Goal: Navigation & Orientation: Go to known website

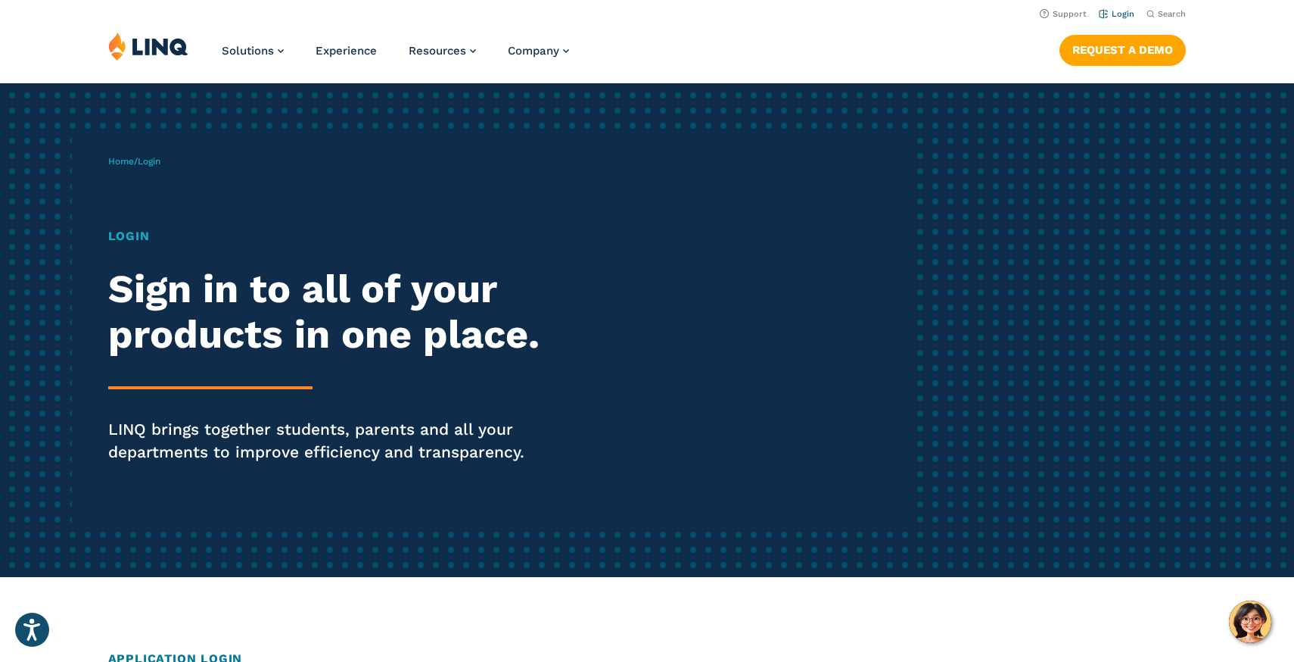
click at [1115, 12] on link "Login" at bounding box center [1117, 14] width 36 height 10
click at [1120, 14] on link "Login" at bounding box center [1117, 14] width 36 height 10
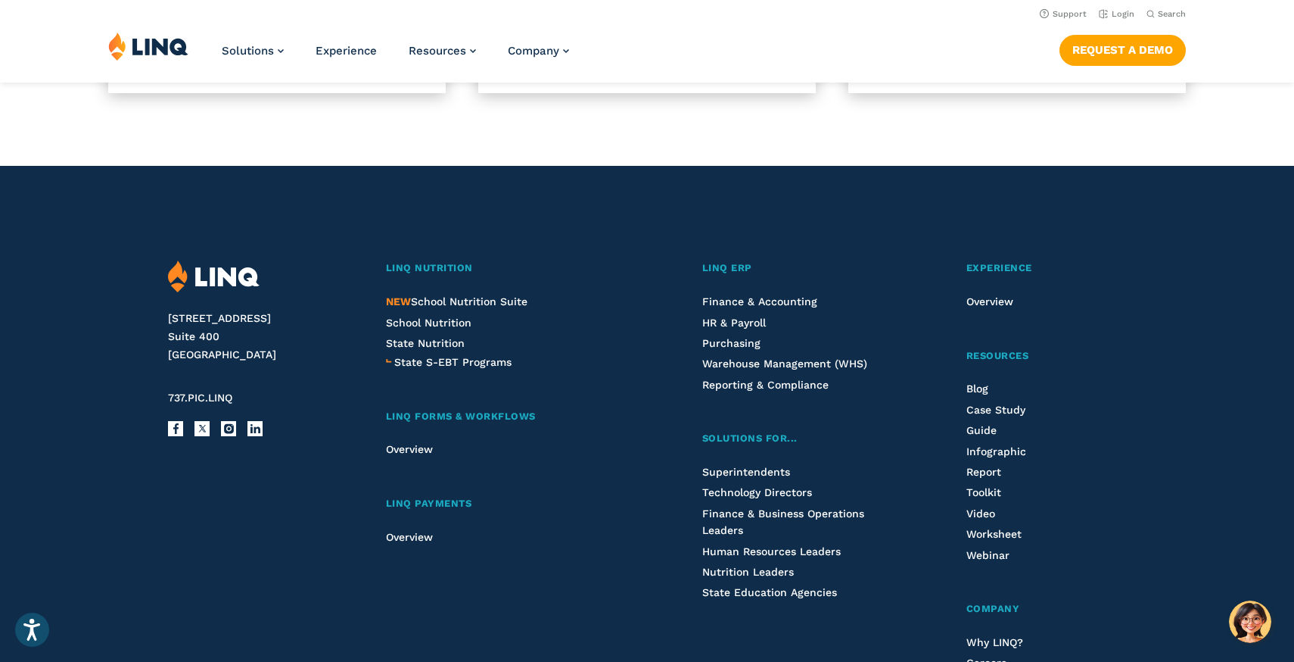
scroll to position [1222, 0]
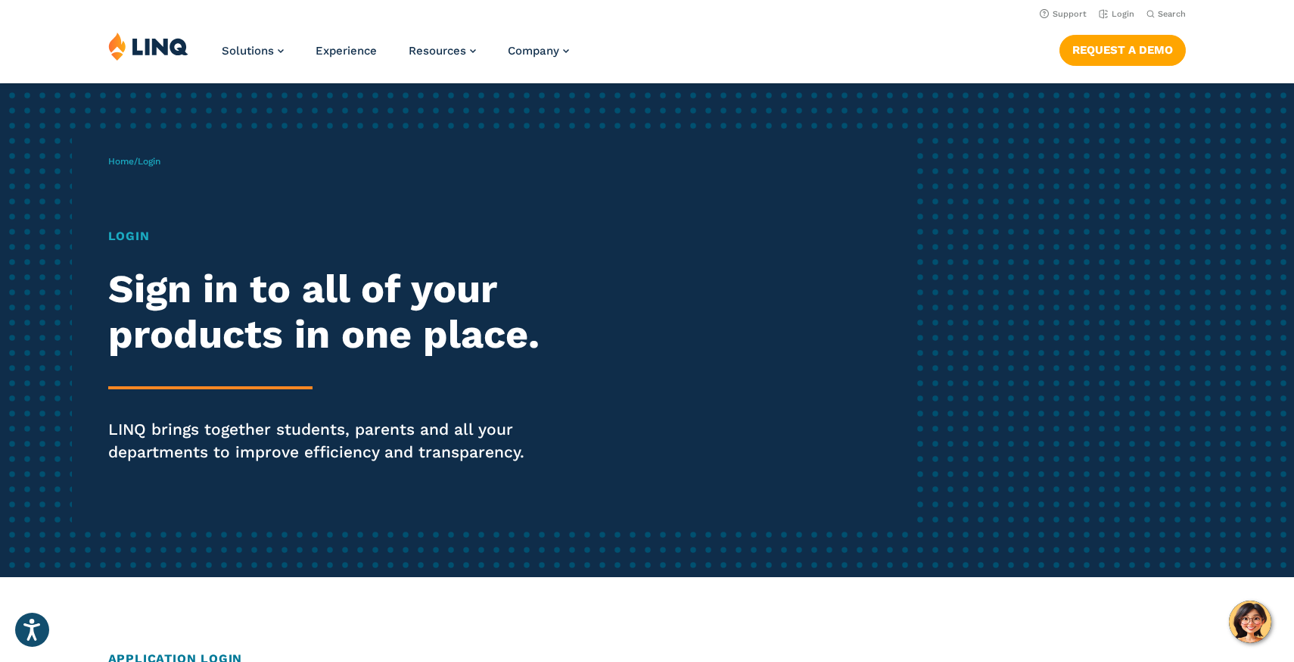
click at [123, 235] on h1 "Login" at bounding box center [357, 236] width 499 height 18
click at [154, 163] on span "Login" at bounding box center [149, 161] width 23 height 11
click at [1123, 12] on link "Login" at bounding box center [1117, 14] width 36 height 10
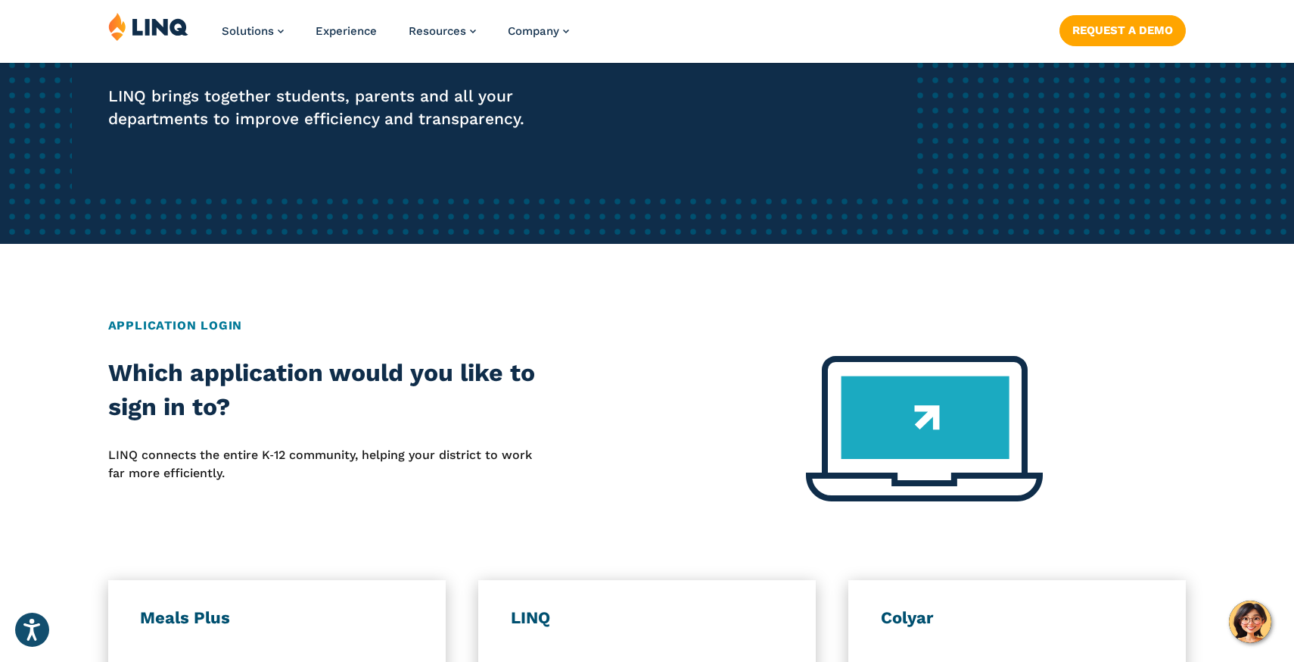
scroll to position [575, 0]
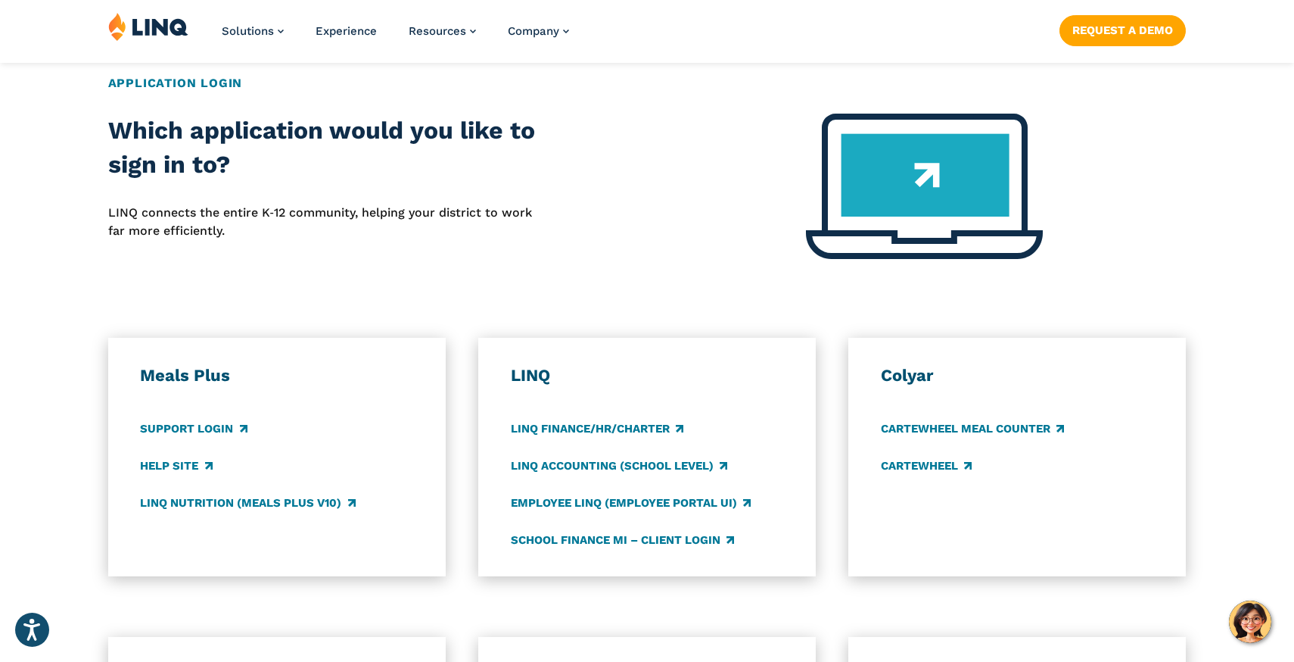
click at [926, 174] on img at bounding box center [924, 186] width 237 height 145
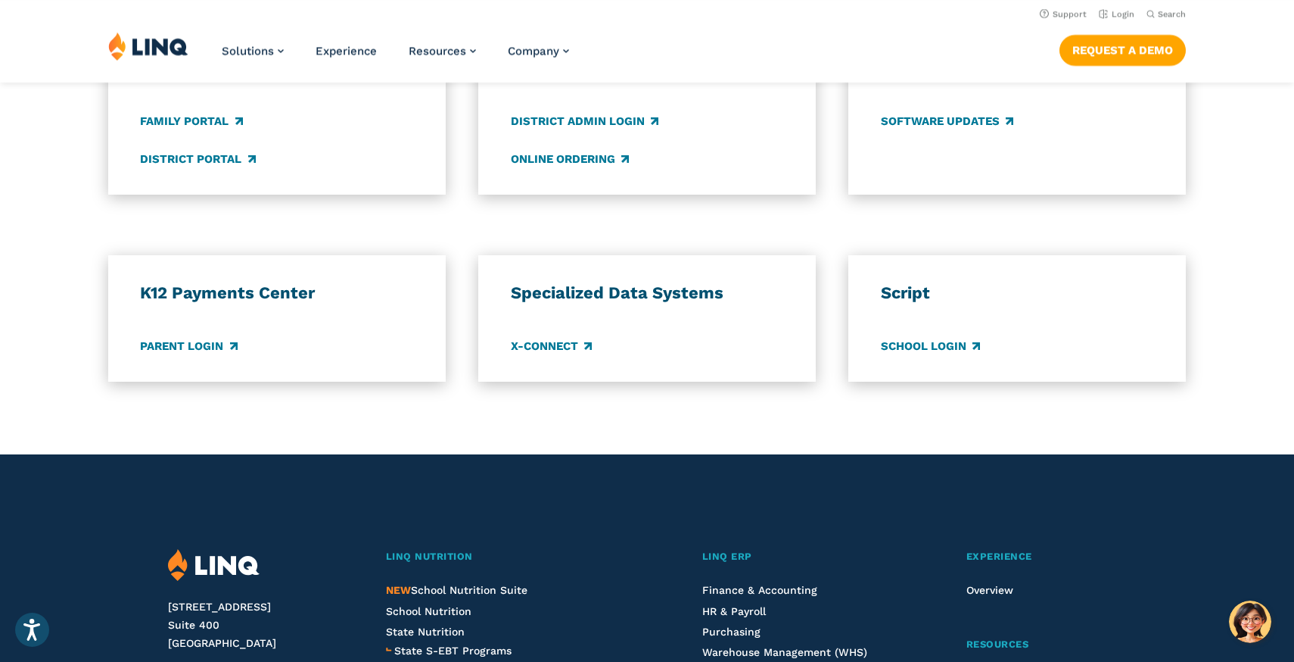
scroll to position [1185, 0]
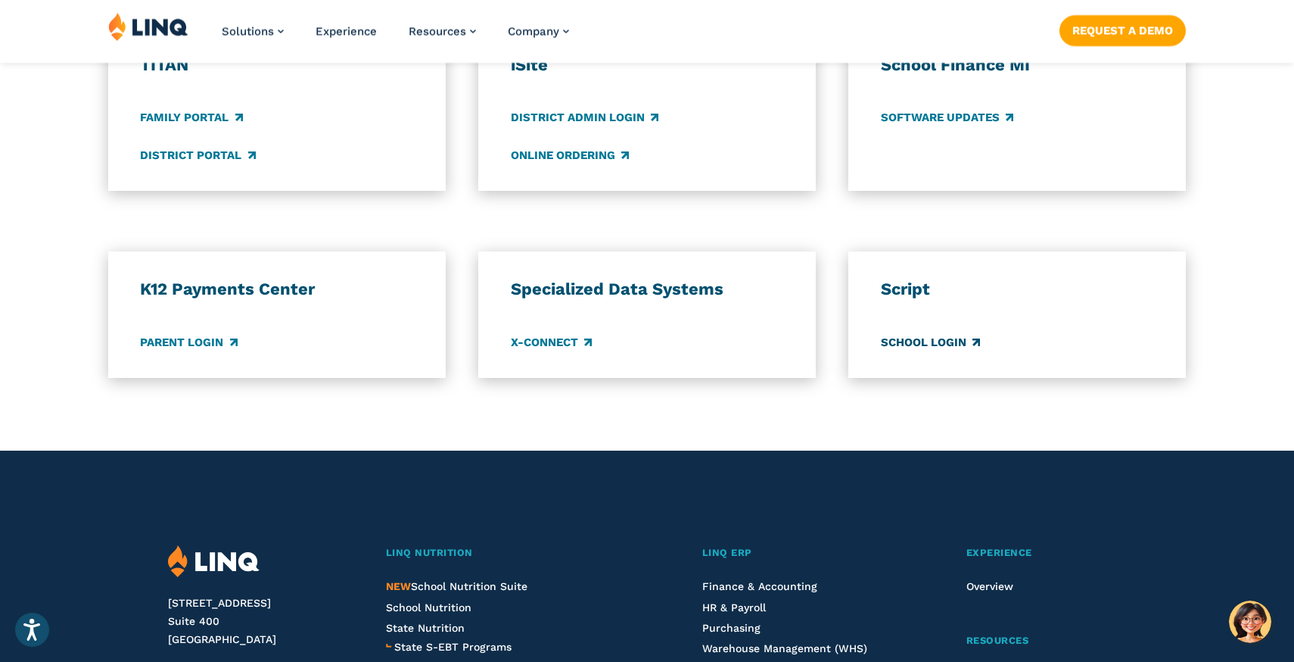
click at [909, 341] on link "School Login" at bounding box center [930, 342] width 99 height 17
